Goal: Navigation & Orientation: Find specific page/section

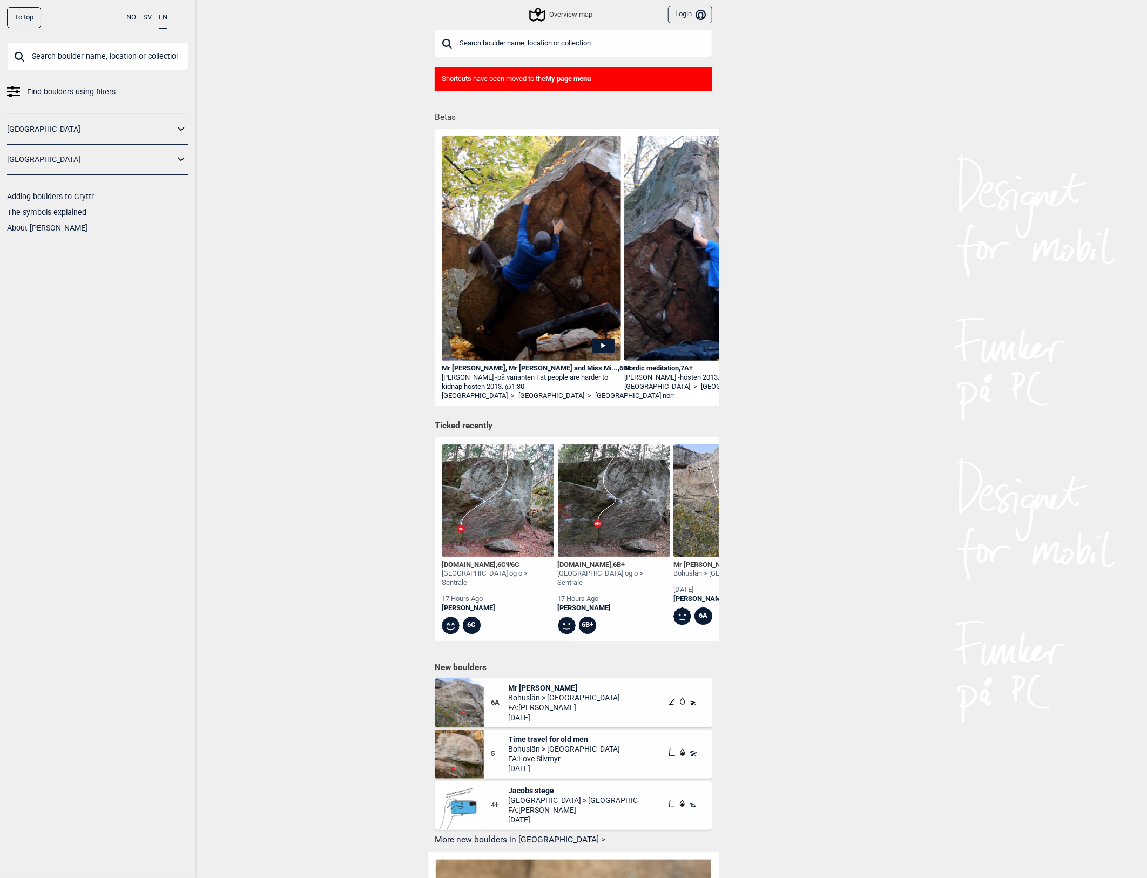
click at [570, 12] on div "Overview map" at bounding box center [562, 14] width 62 height 13
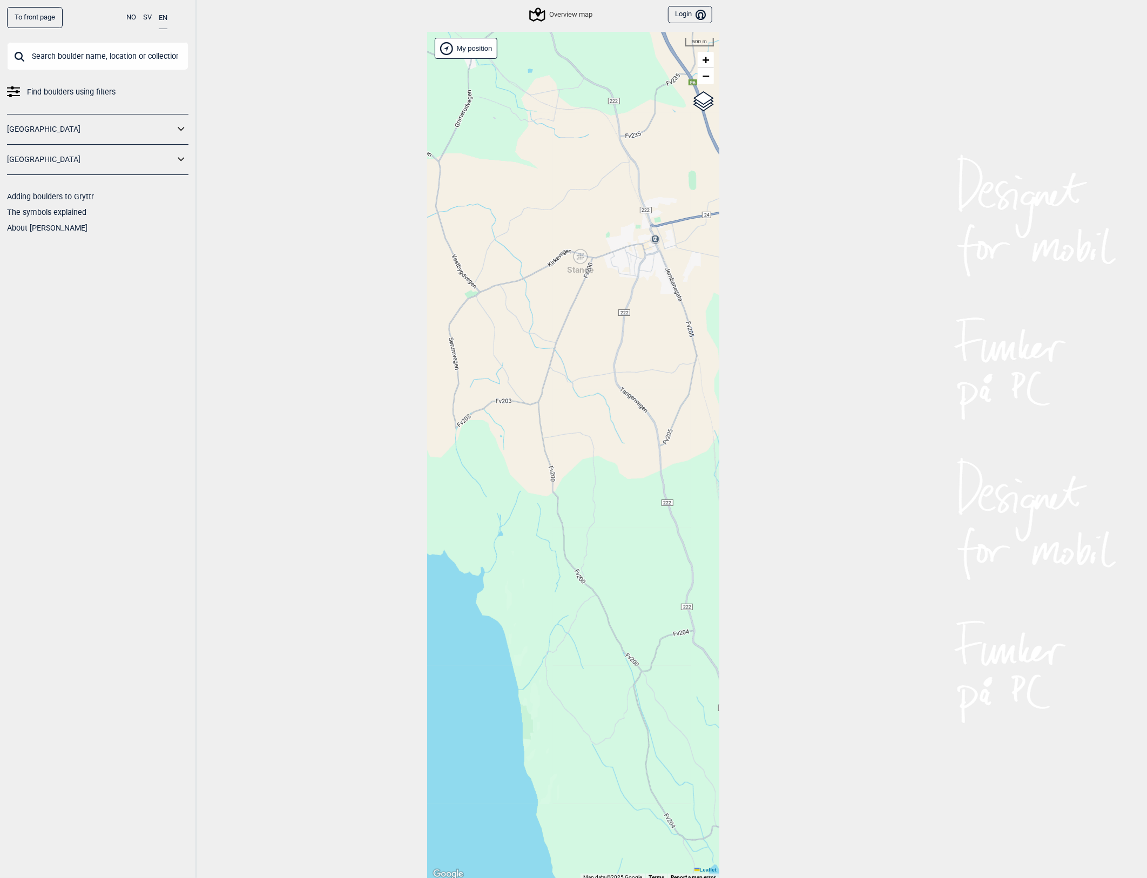
drag, startPoint x: 607, startPoint y: 264, endPoint x: 580, endPoint y: 288, distance: 37.1
click at [580, 288] on div "Hallingdal Stange [GEOGRAPHIC_DATA] syd [GEOGRAPHIC_DATA] og omegn [GEOGRAPHIC_…" at bounding box center [574, 456] width 292 height 849
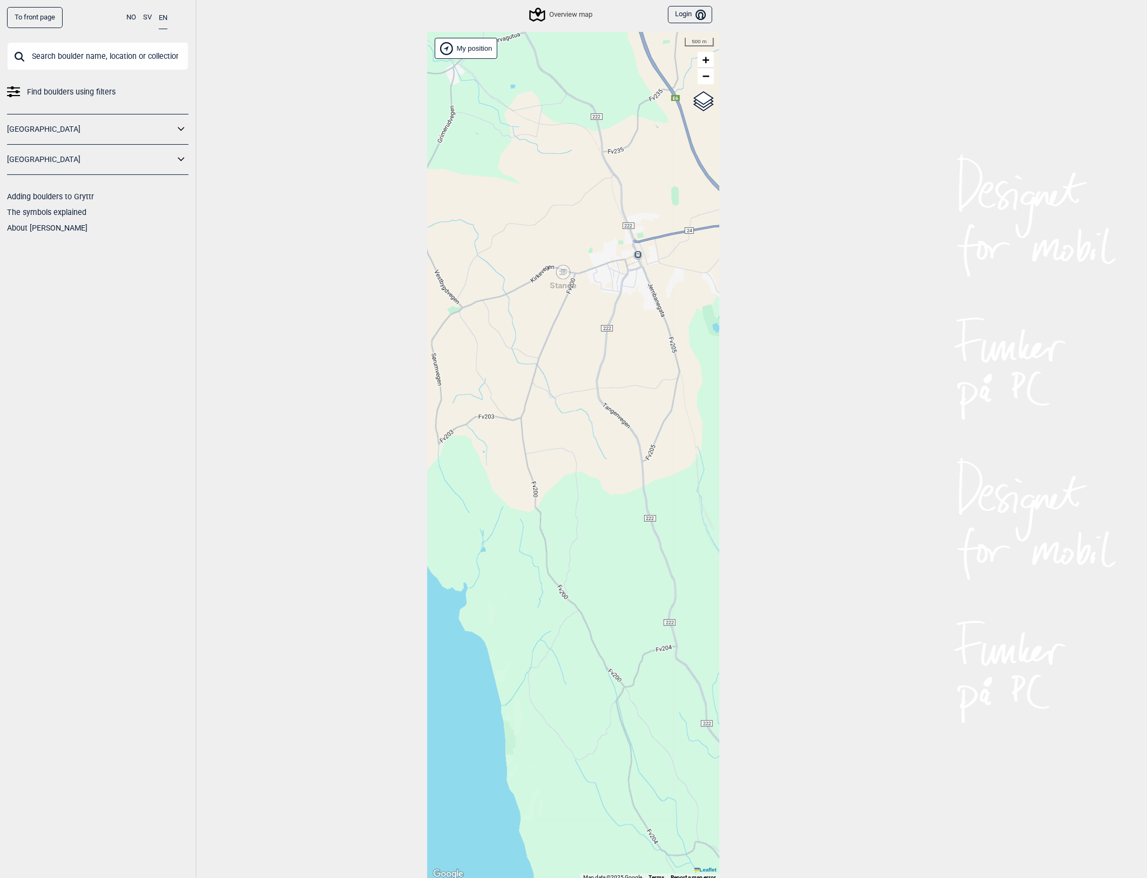
click at [563, 272] on div "Stange" at bounding box center [563, 272] width 6 height 6
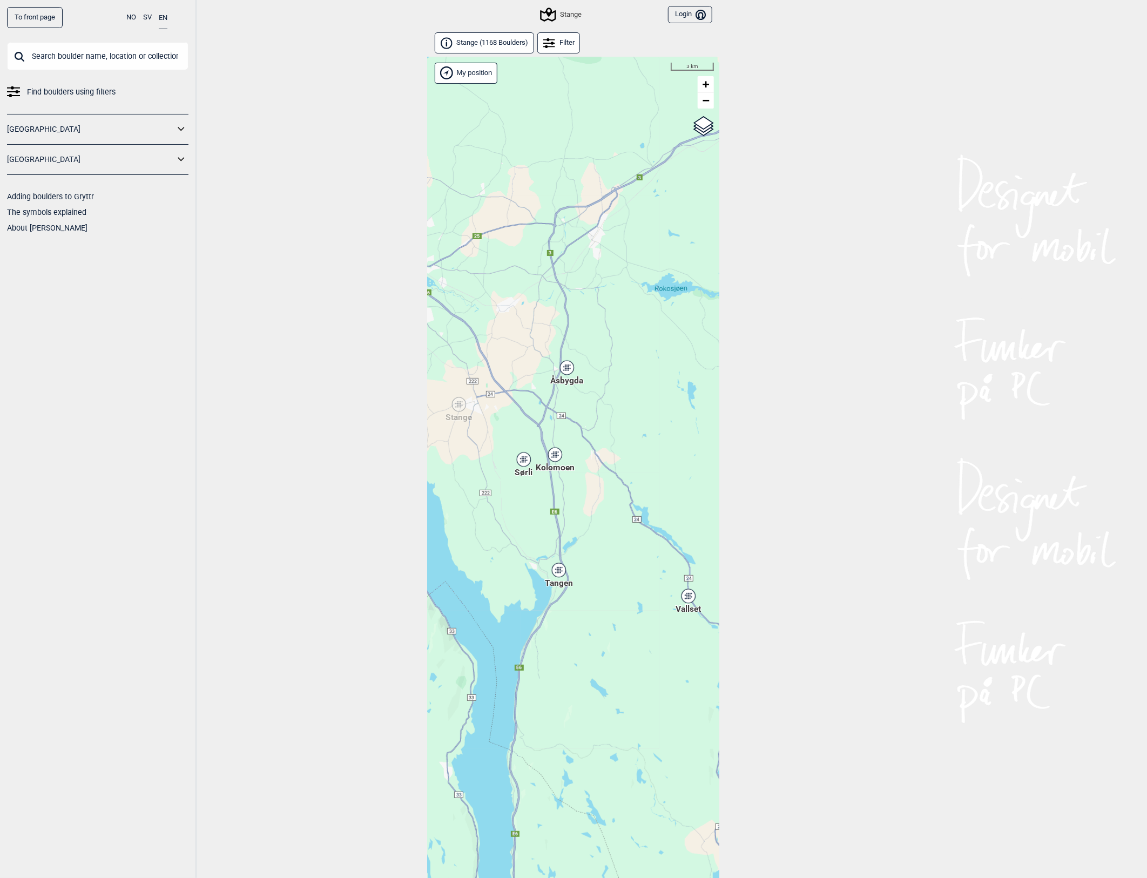
click at [620, 570] on div "Hallingdal Stange [GEOGRAPHIC_DATA] syd [GEOGRAPHIC_DATA] og omegn [GEOGRAPHIC_…" at bounding box center [574, 481] width 292 height 849
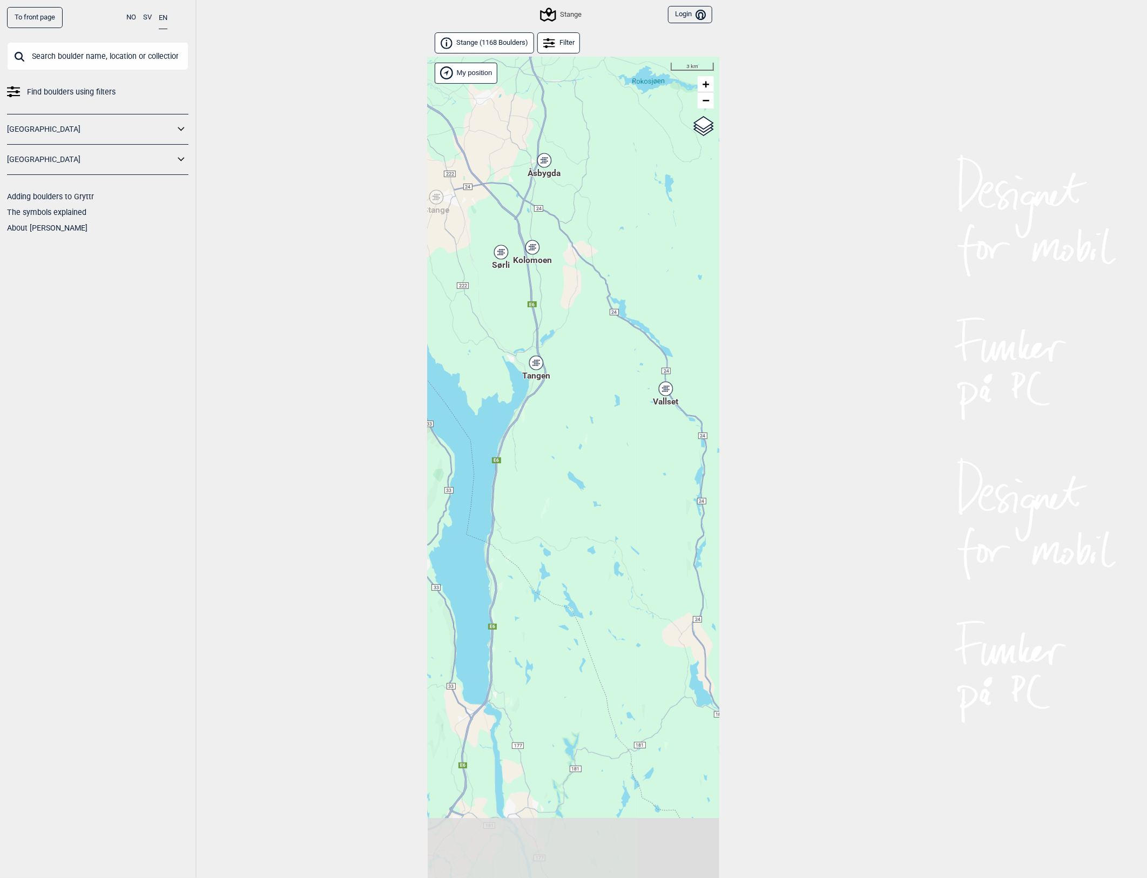
drag, startPoint x: 549, startPoint y: 729, endPoint x: 566, endPoint y: 220, distance: 509.7
click at [566, 223] on div "Hallingdal Stange [GEOGRAPHIC_DATA] syd [GEOGRAPHIC_DATA] og omegn [GEOGRAPHIC_…" at bounding box center [574, 481] width 292 height 849
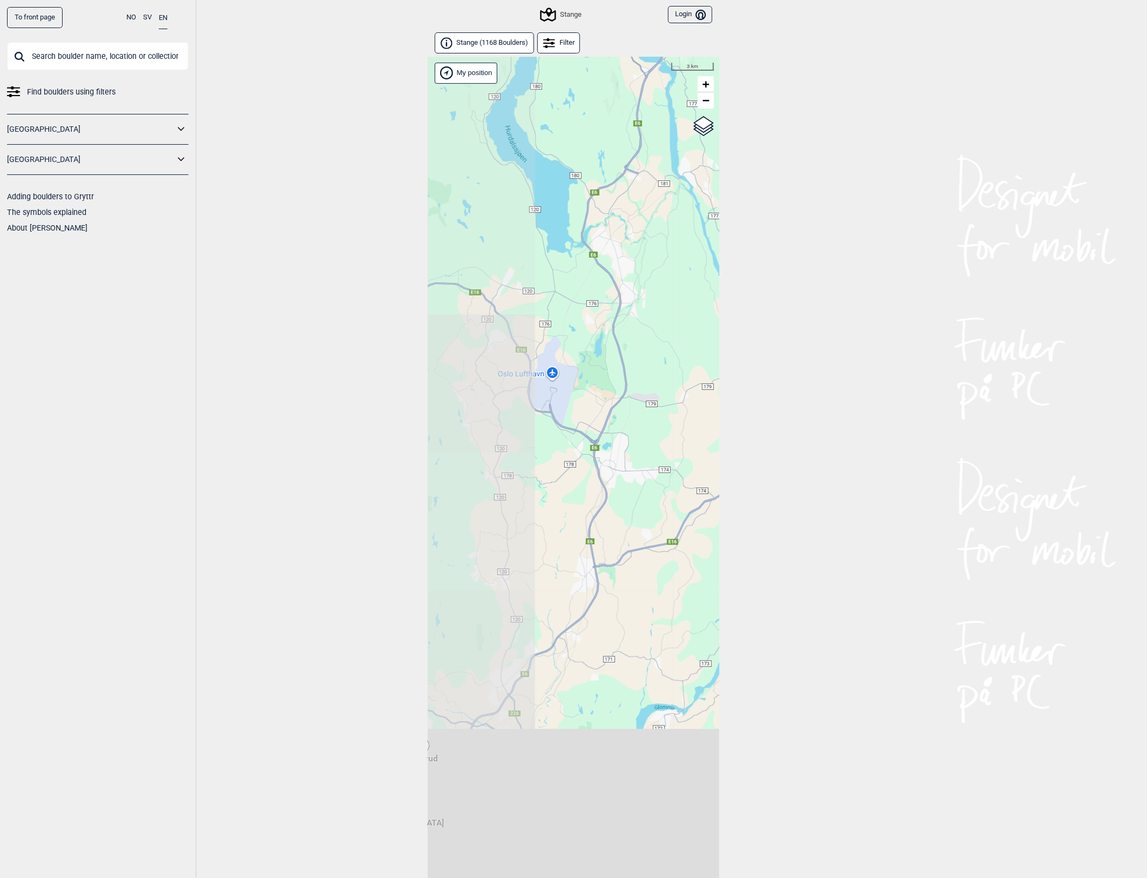
drag, startPoint x: 511, startPoint y: 581, endPoint x: 645, endPoint y: 258, distance: 349.2
click at [645, 260] on div "Hallingdal Stange [GEOGRAPHIC_DATA] syd [GEOGRAPHIC_DATA] og omegn [GEOGRAPHIC_…" at bounding box center [574, 481] width 292 height 849
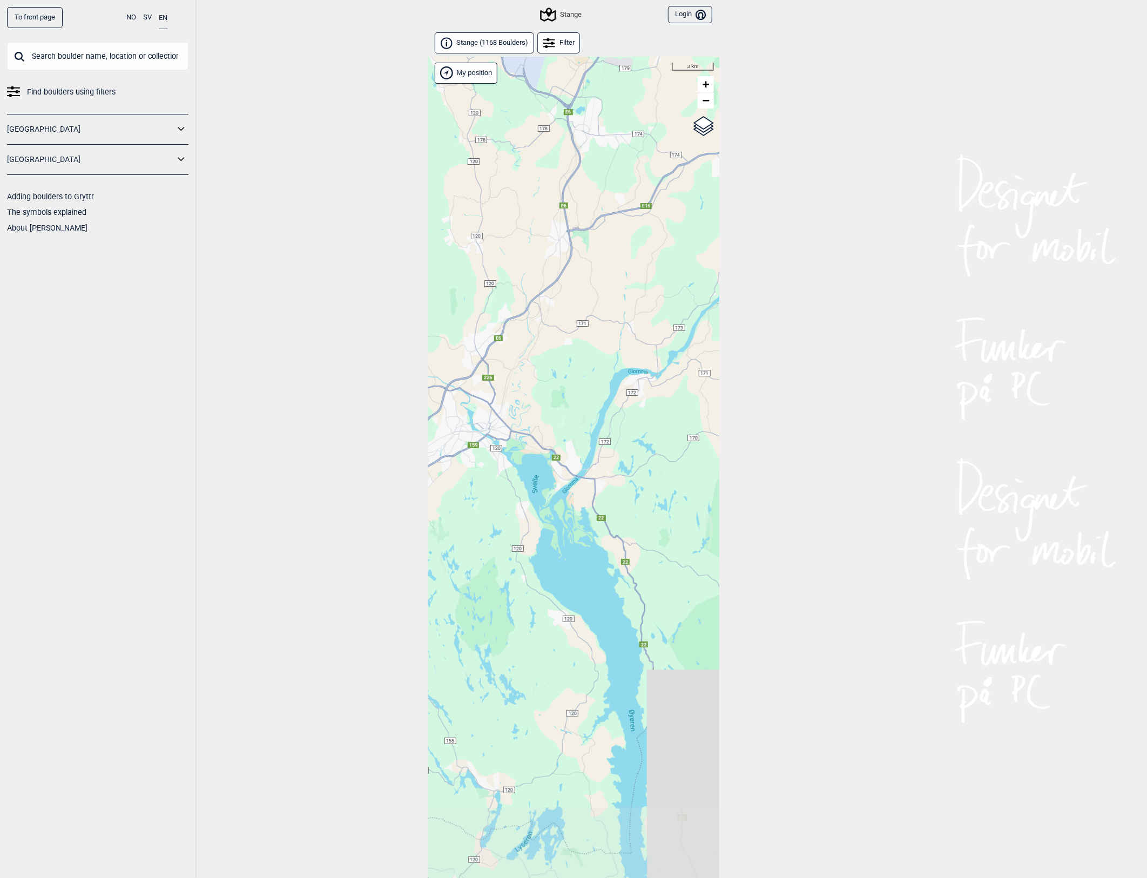
drag, startPoint x: 558, startPoint y: 582, endPoint x: 511, endPoint y: 299, distance: 287.5
click at [511, 299] on div "Hallingdal Stange [GEOGRAPHIC_DATA] syd [GEOGRAPHIC_DATA] og omegn [GEOGRAPHIC_…" at bounding box center [574, 481] width 292 height 849
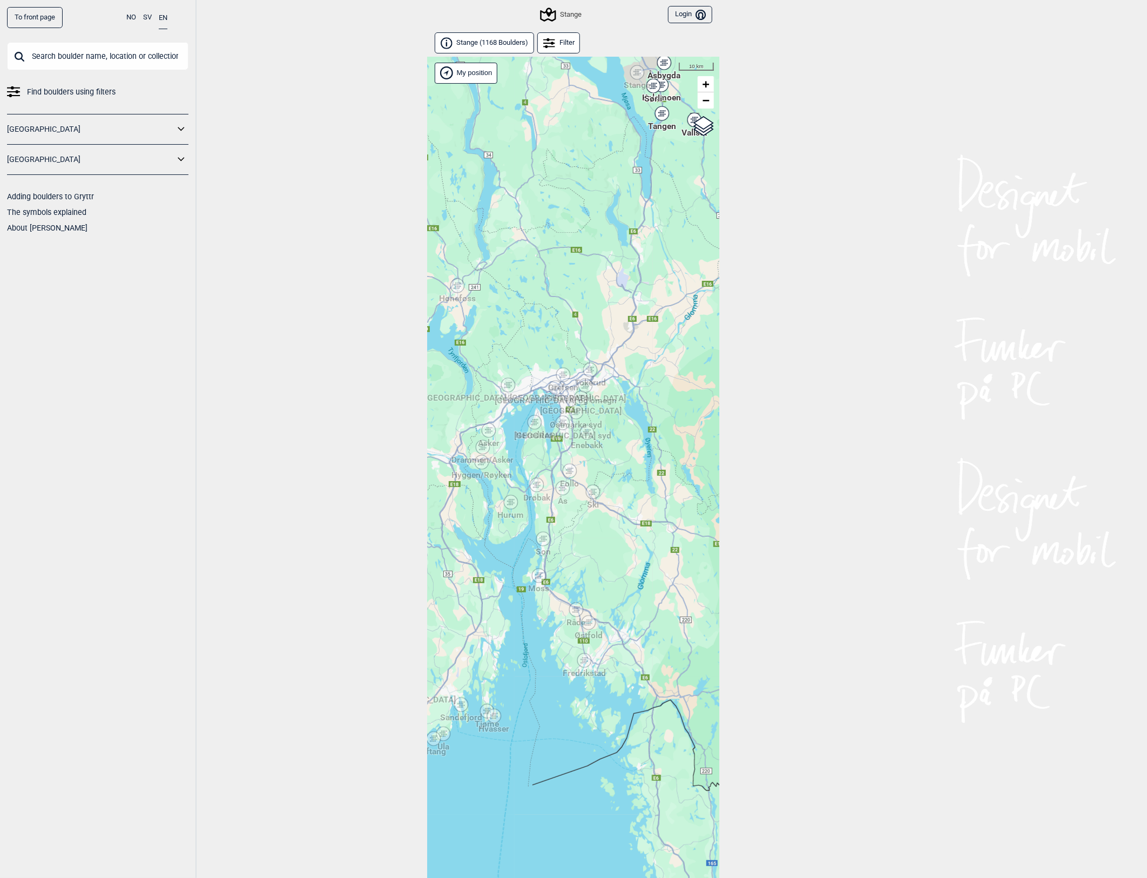
click at [583, 419] on span "Østmarka syd" at bounding box center [577, 419] width 52 height 0
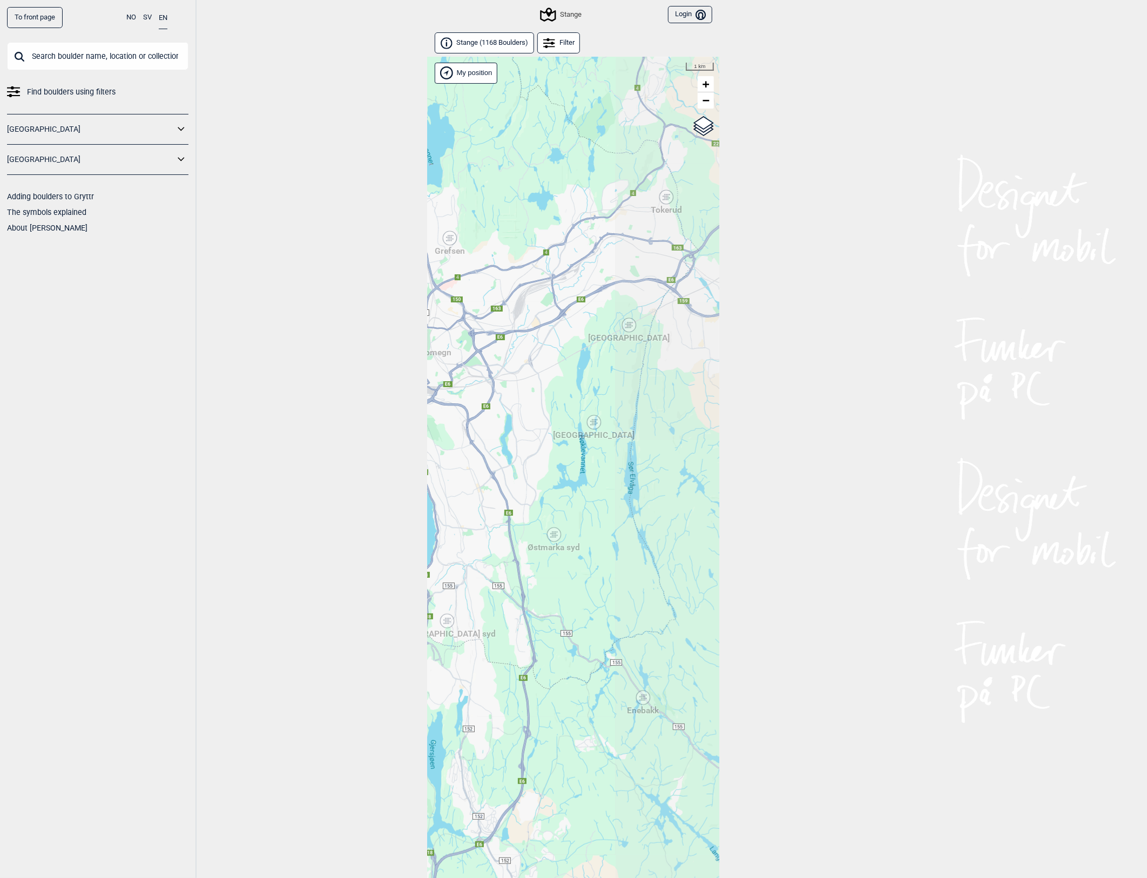
drag, startPoint x: 648, startPoint y: 419, endPoint x: 520, endPoint y: 411, distance: 128.9
click at [520, 411] on div "Hallingdal Stange [GEOGRAPHIC_DATA] syd [GEOGRAPHIC_DATA] og omegn [GEOGRAPHIC_…" at bounding box center [574, 481] width 292 height 849
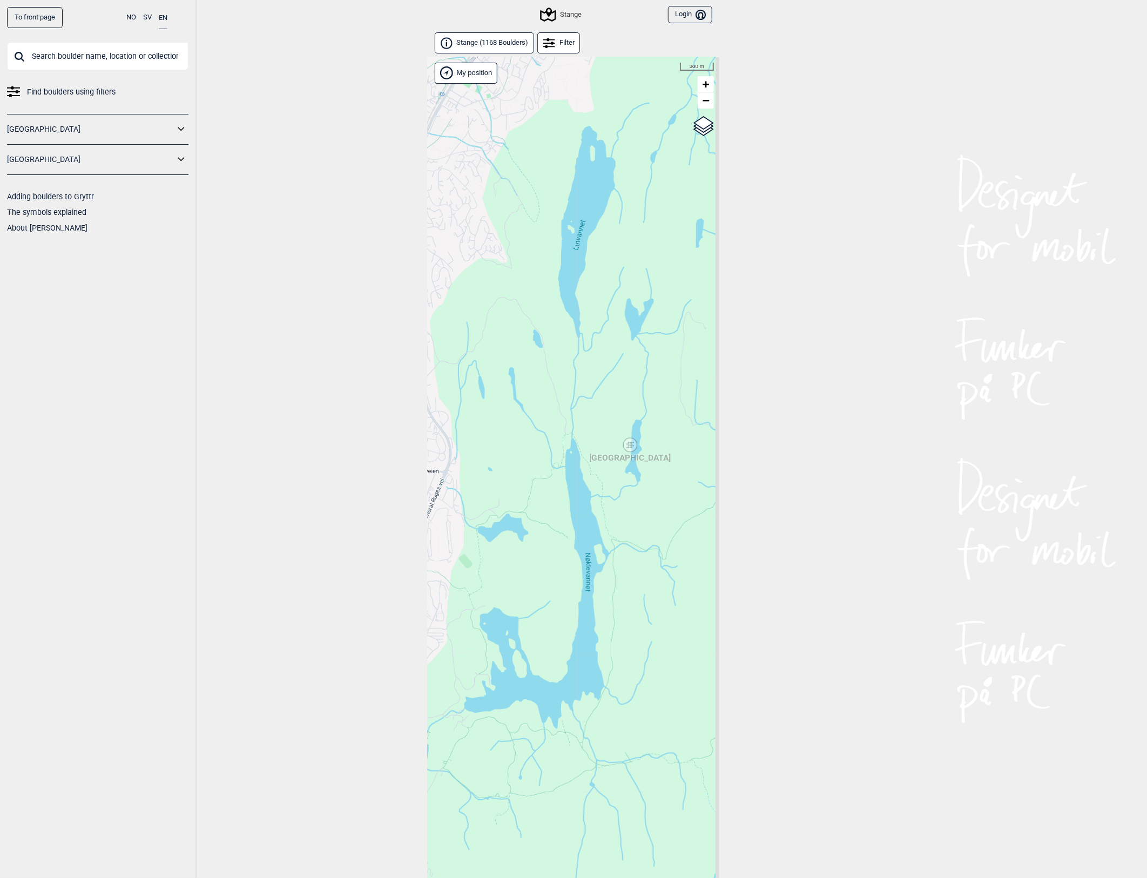
drag, startPoint x: 585, startPoint y: 468, endPoint x: 511, endPoint y: 465, distance: 74.1
click at [511, 465] on div "Hallingdal Stange [GEOGRAPHIC_DATA] syd [GEOGRAPHIC_DATA] og omegn [GEOGRAPHIC_…" at bounding box center [574, 481] width 292 height 849
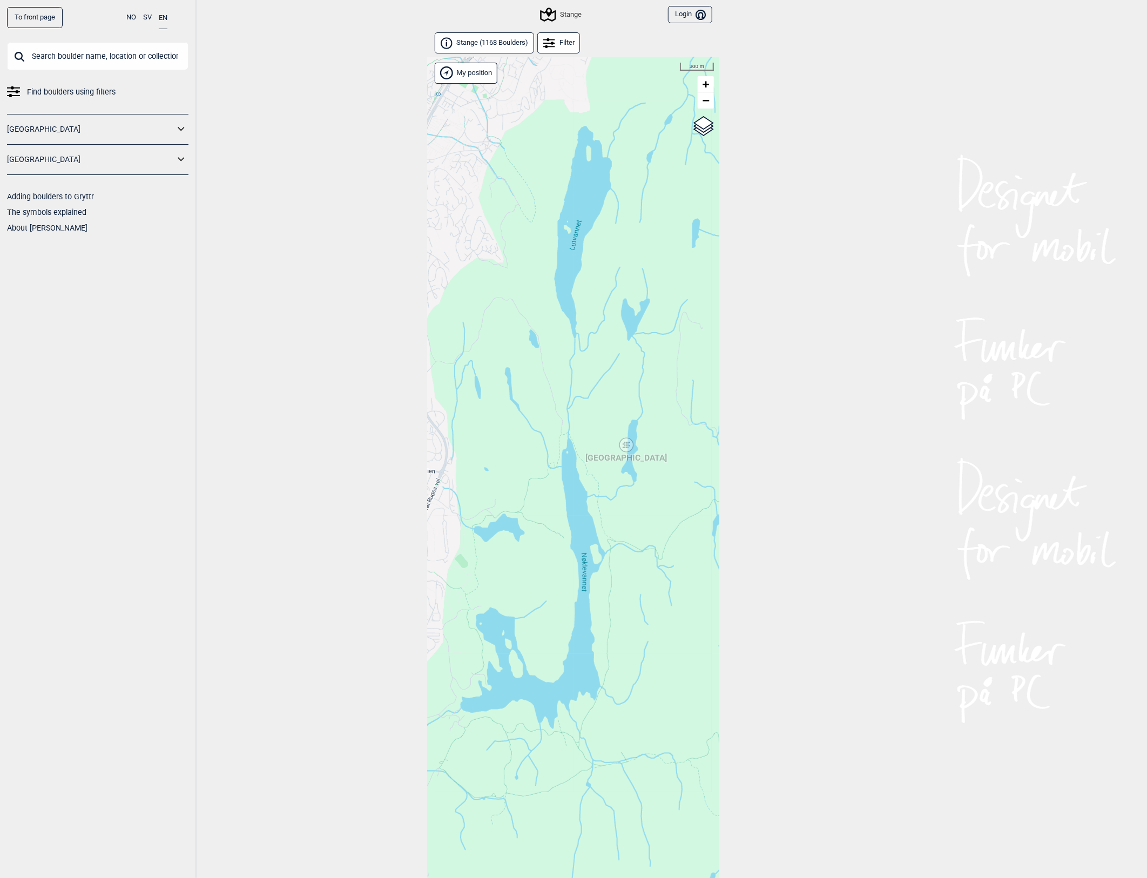
click at [625, 444] on div "[GEOGRAPHIC_DATA]" at bounding box center [626, 445] width 6 height 6
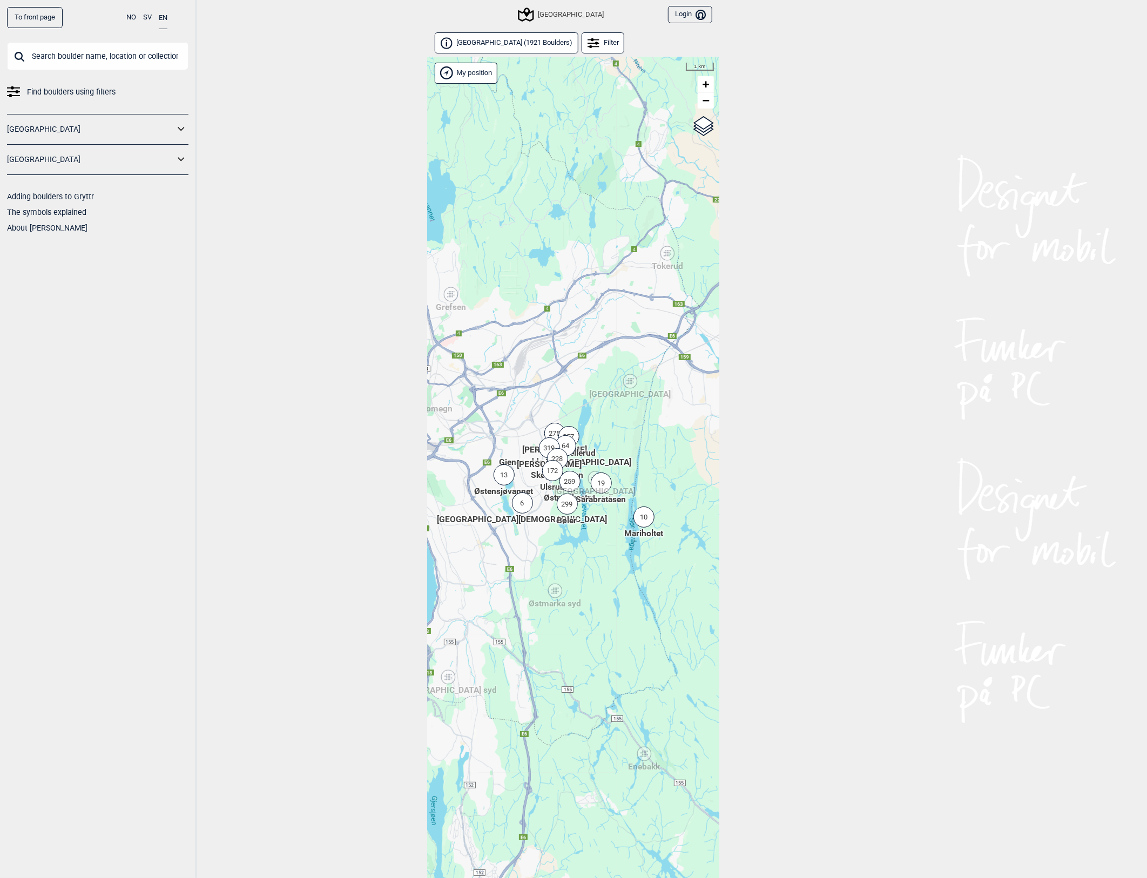
click at [499, 44] on span "[GEOGRAPHIC_DATA] ( 1921 [GEOGRAPHIC_DATA] )" at bounding box center [515, 42] width 116 height 9
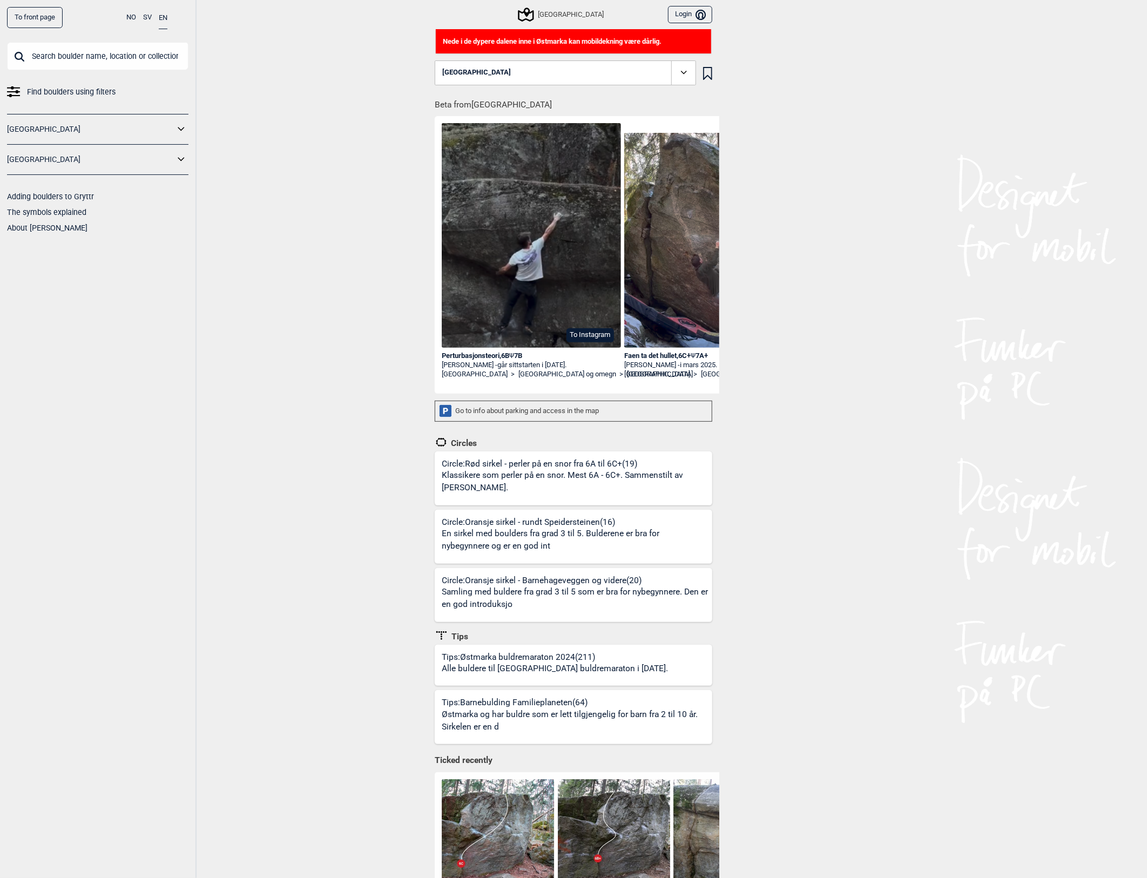
click at [583, 14] on div "[GEOGRAPHIC_DATA]" at bounding box center [562, 14] width 84 height 13
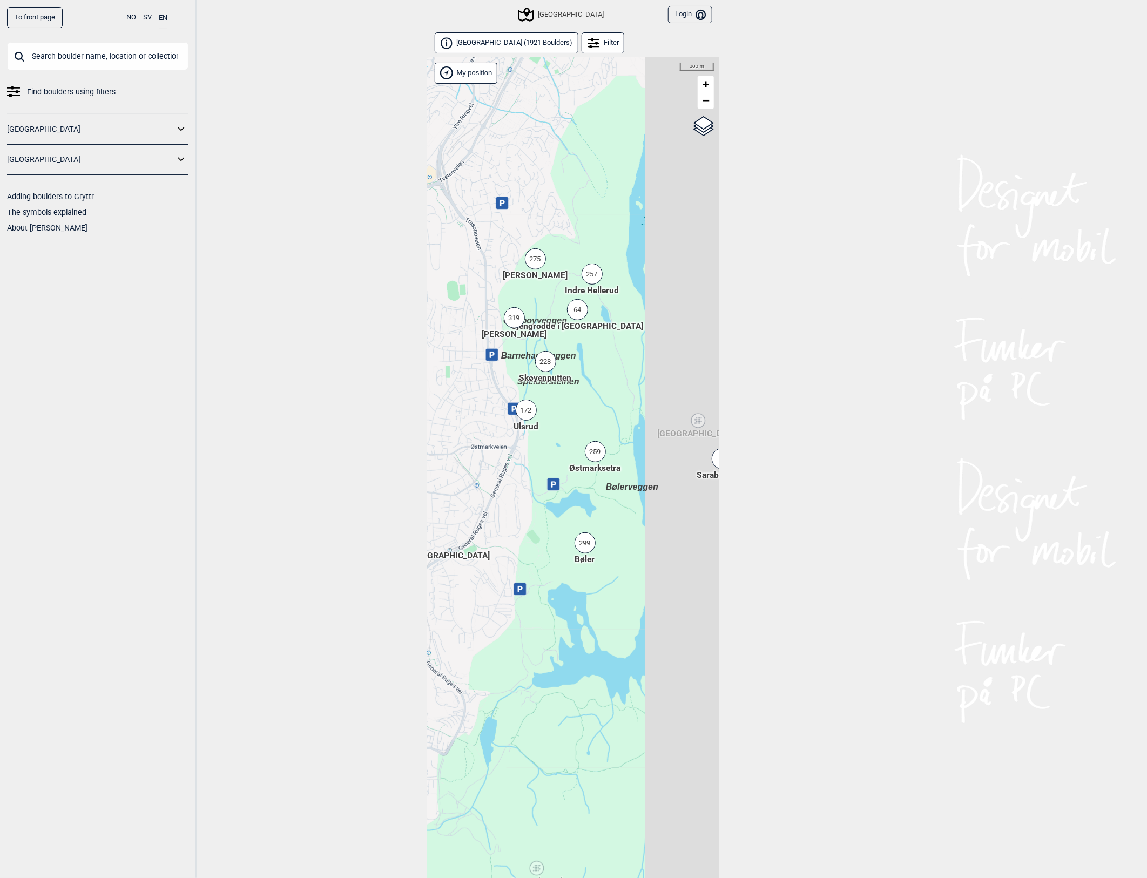
drag, startPoint x: 635, startPoint y: 450, endPoint x: 523, endPoint y: 457, distance: 112.6
click at [523, 457] on div "Hallingdal Stange [GEOGRAPHIC_DATA] syd [GEOGRAPHIC_DATA] og omegn [GEOGRAPHIC_…" at bounding box center [574, 481] width 292 height 849
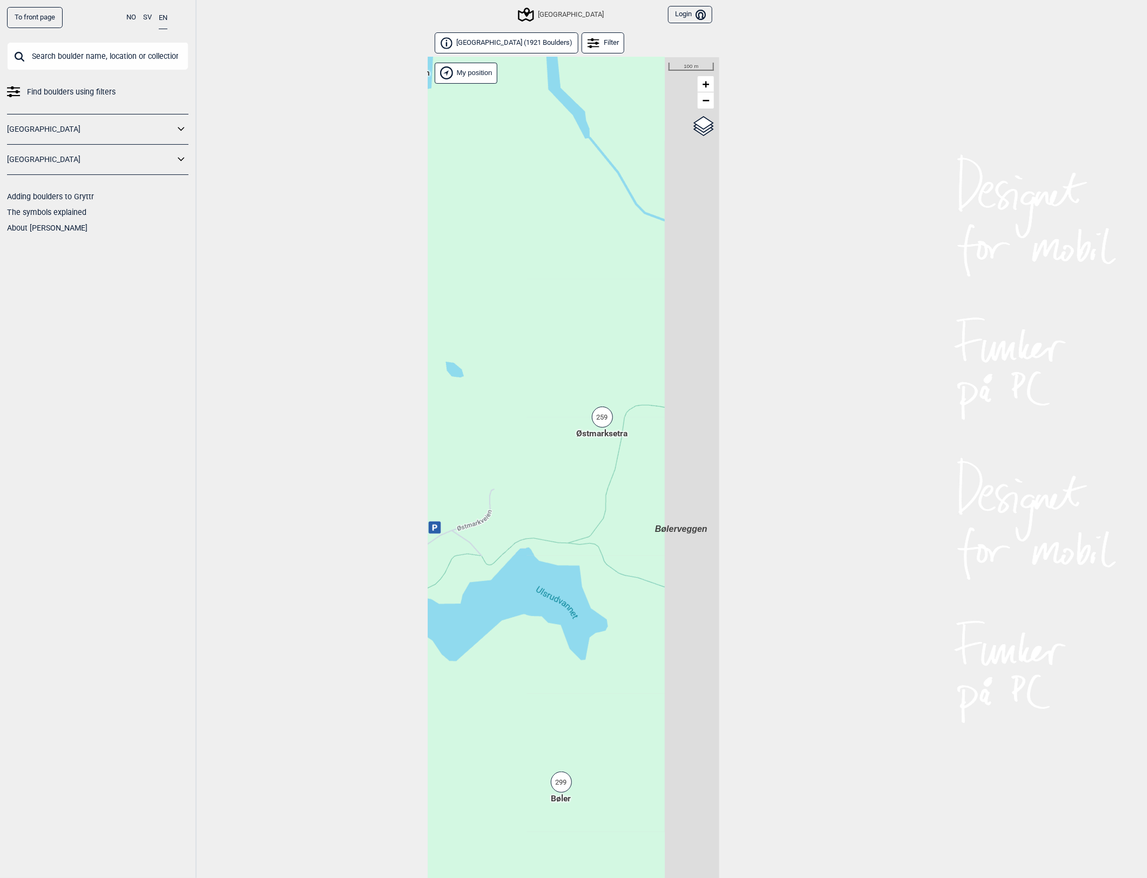
drag, startPoint x: 589, startPoint y: 464, endPoint x: 473, endPoint y: 451, distance: 116.9
click at [473, 451] on div "Hallingdal Stange [GEOGRAPHIC_DATA] syd [GEOGRAPHIC_DATA] og omegn [GEOGRAPHIC_…" at bounding box center [574, 481] width 292 height 849
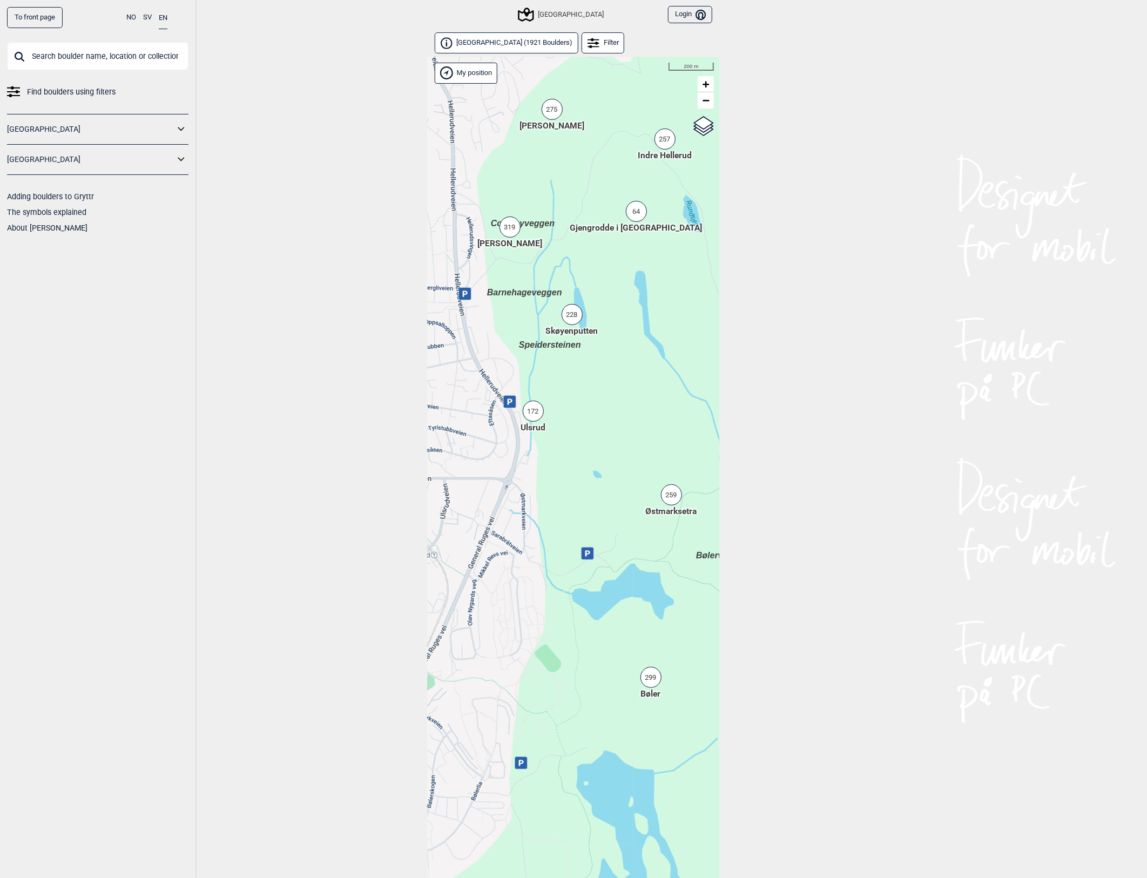
drag, startPoint x: 535, startPoint y: 321, endPoint x: 601, endPoint y: 392, distance: 97.1
click at [601, 392] on div "Hallingdal Stange [GEOGRAPHIC_DATA] syd [GEOGRAPHIC_DATA] og omegn [GEOGRAPHIC_…" at bounding box center [574, 481] width 292 height 849
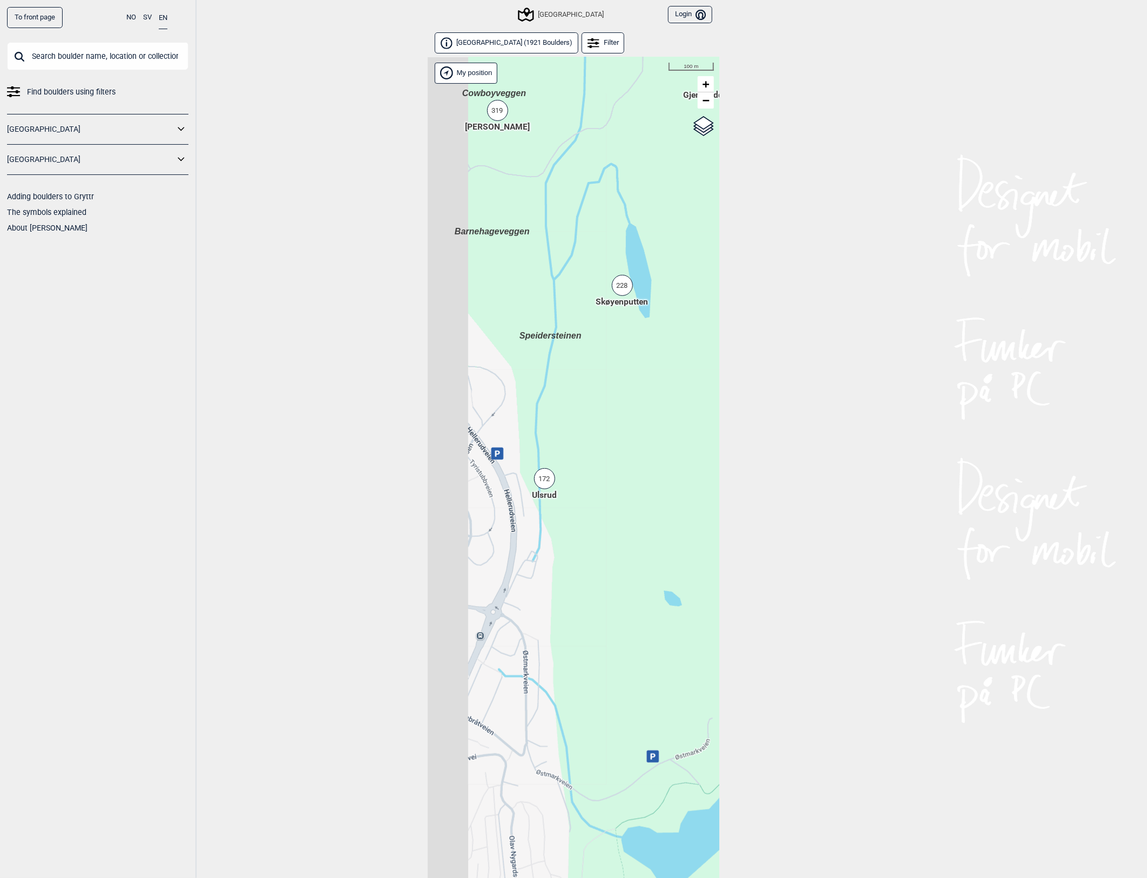
drag, startPoint x: 518, startPoint y: 354, endPoint x: 569, endPoint y: 360, distance: 51.6
click at [569, 360] on div "Hallingdal Stange [GEOGRAPHIC_DATA] syd [GEOGRAPHIC_DATA] og omegn [GEOGRAPHIC_…" at bounding box center [574, 481] width 292 height 849
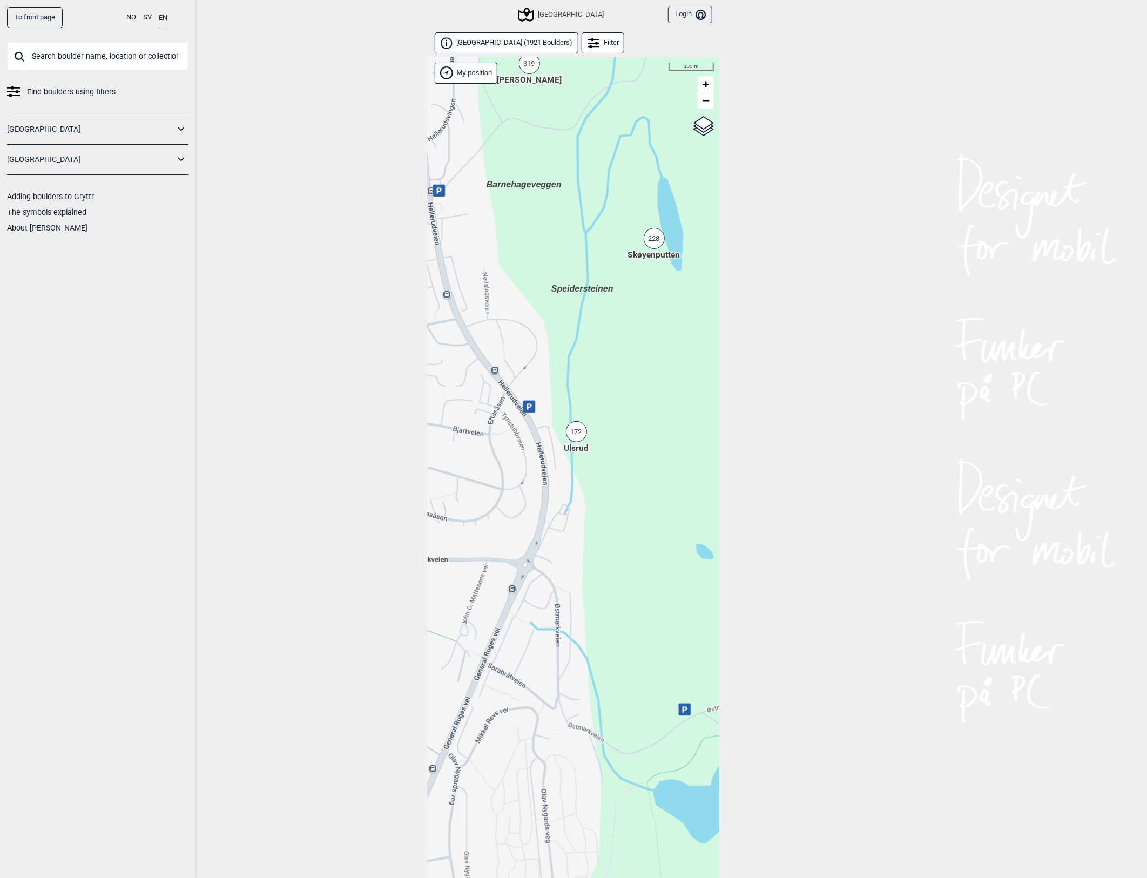
drag, startPoint x: 563, startPoint y: 435, endPoint x: 591, endPoint y: 388, distance: 55.2
click at [591, 388] on div "Hallingdal Stange [GEOGRAPHIC_DATA] syd [GEOGRAPHIC_DATA] og omegn [GEOGRAPHIC_…" at bounding box center [574, 481] width 292 height 849
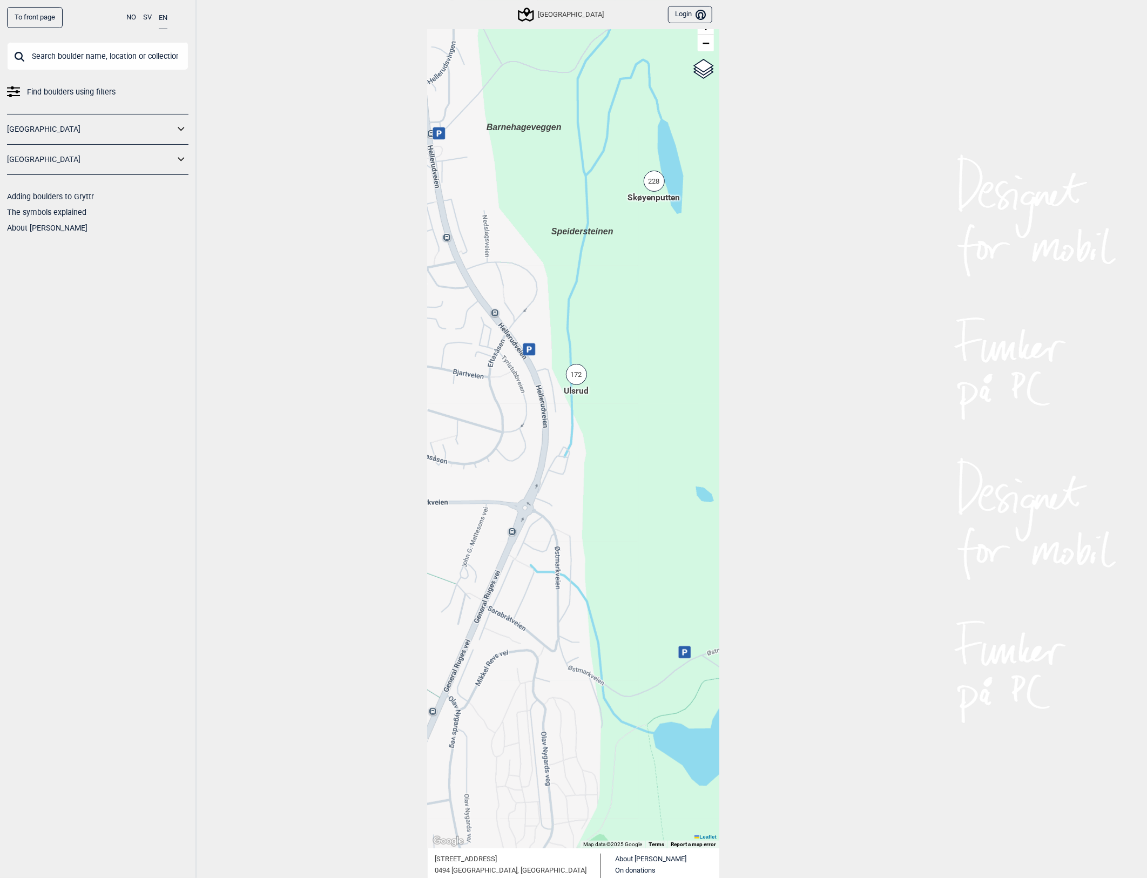
scroll to position [119, 0]
